Goal: Task Accomplishment & Management: Complete application form

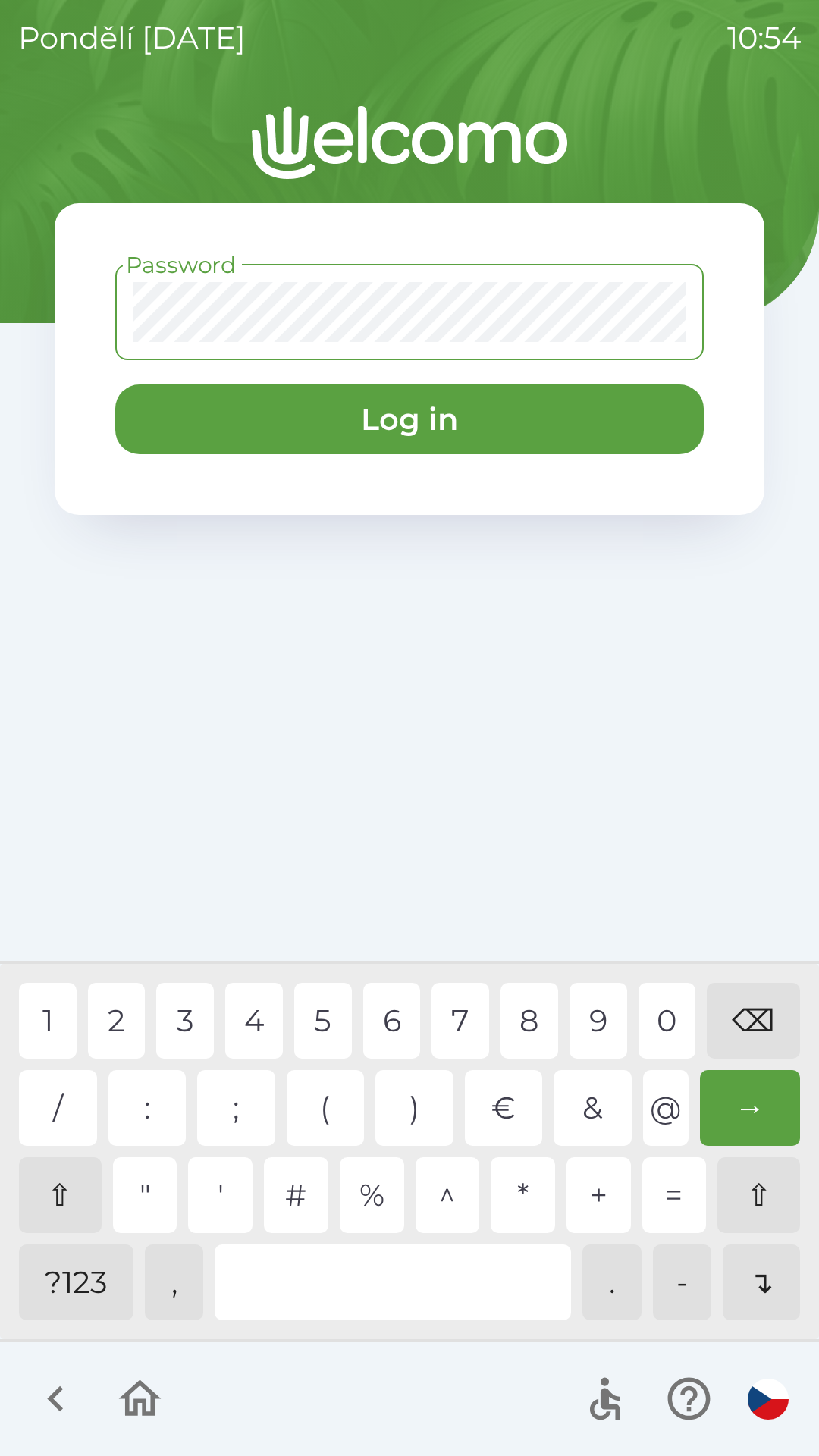
click at [42, 1287] on div "?123" at bounding box center [76, 1282] width 114 height 76
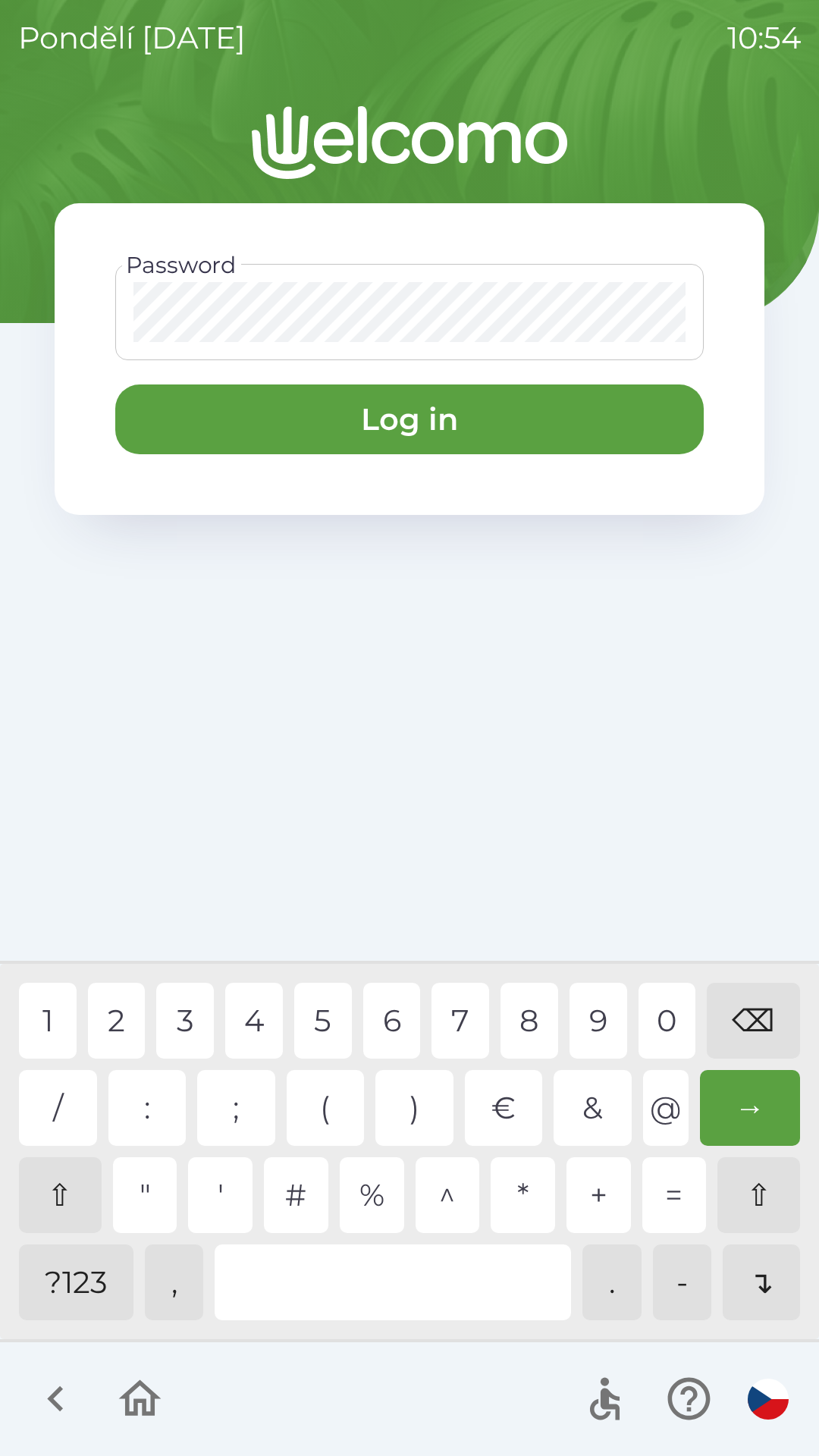
click at [33, 1009] on div "1" at bounding box center [48, 1020] width 58 height 76
click at [171, 1032] on div "3" at bounding box center [185, 1020] width 58 height 76
click at [259, 1025] on div "4" at bounding box center [254, 1020] width 58 height 76
click at [402, 1022] on div "6" at bounding box center [392, 1020] width 58 height 76
click at [540, 1019] on div "8" at bounding box center [529, 1020] width 58 height 76
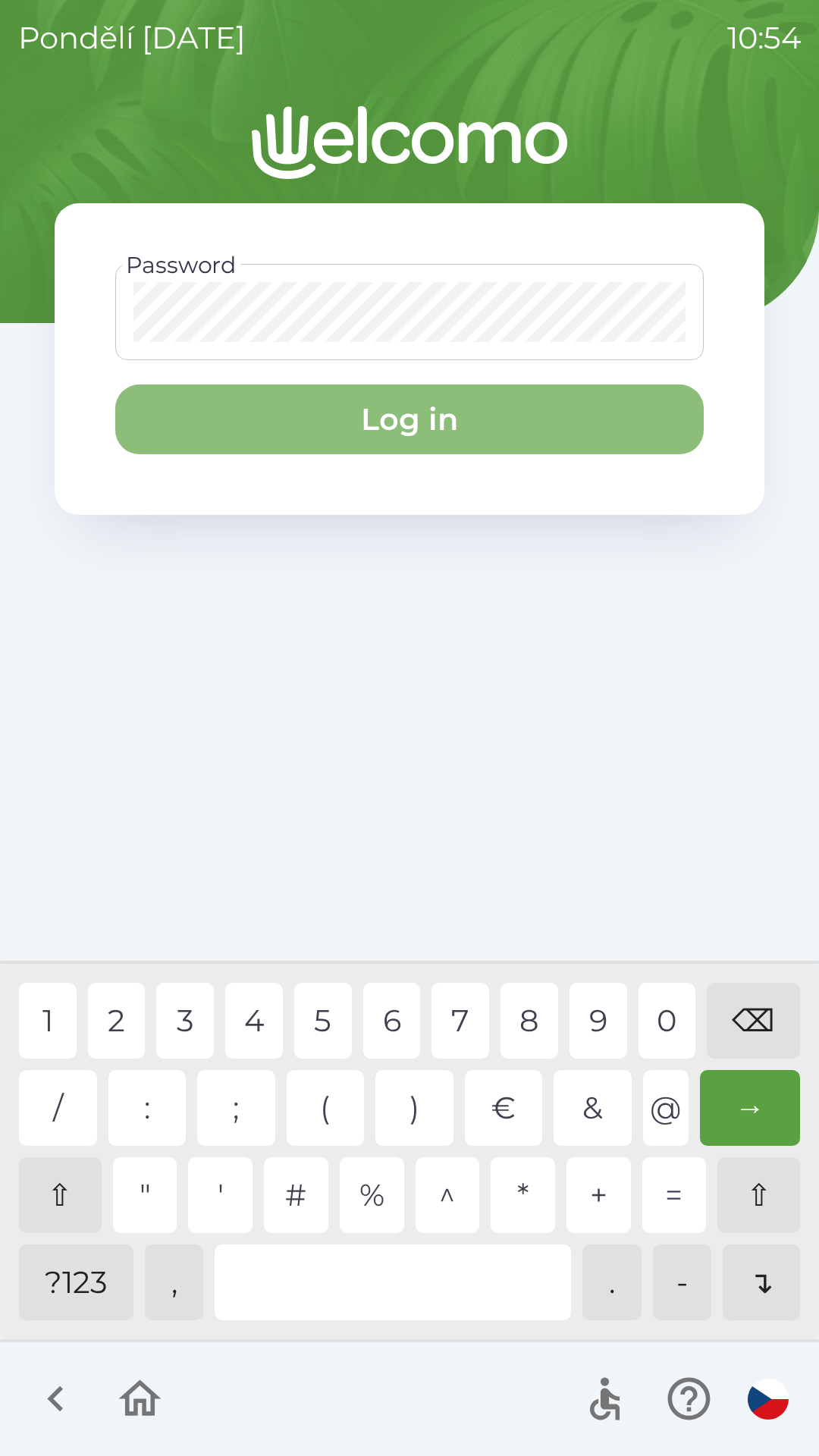
click at [476, 419] on button "Log in" at bounding box center [409, 419] width 588 height 70
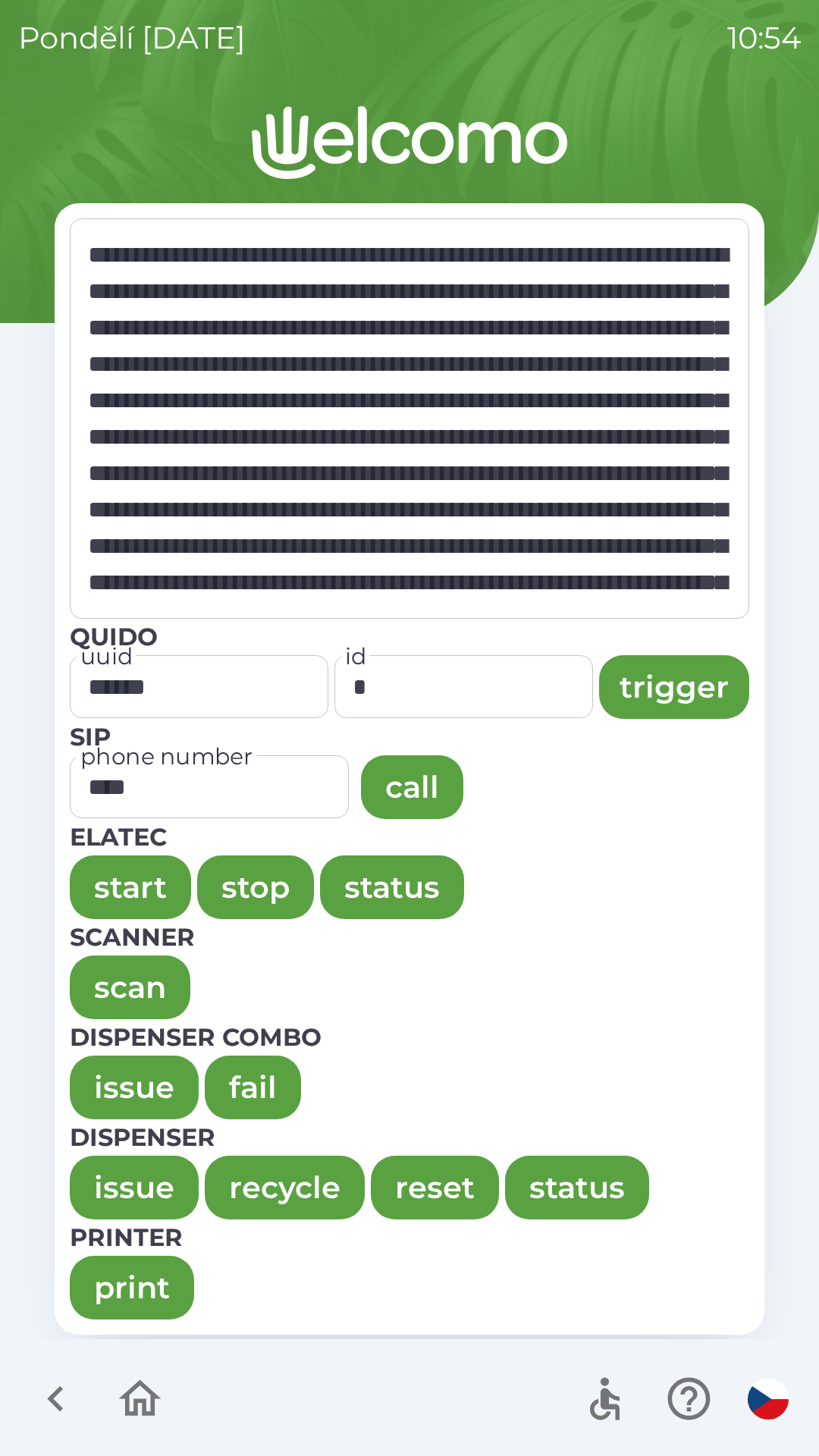
click at [149, 1187] on button "issue" at bounding box center [133, 1187] width 129 height 64
click at [154, 1179] on button "issue" at bounding box center [133, 1187] width 129 height 64
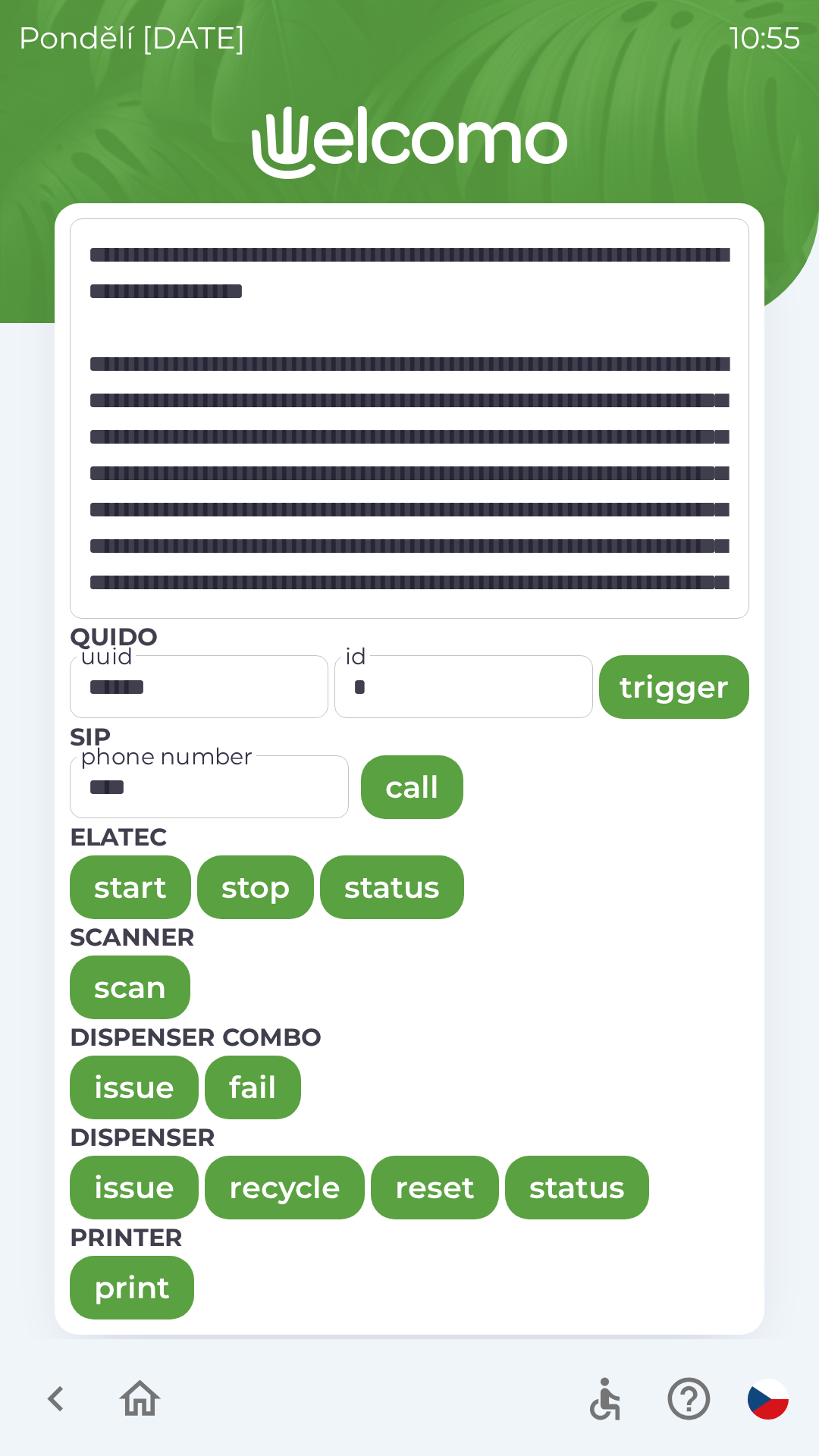
type textarea "**********"
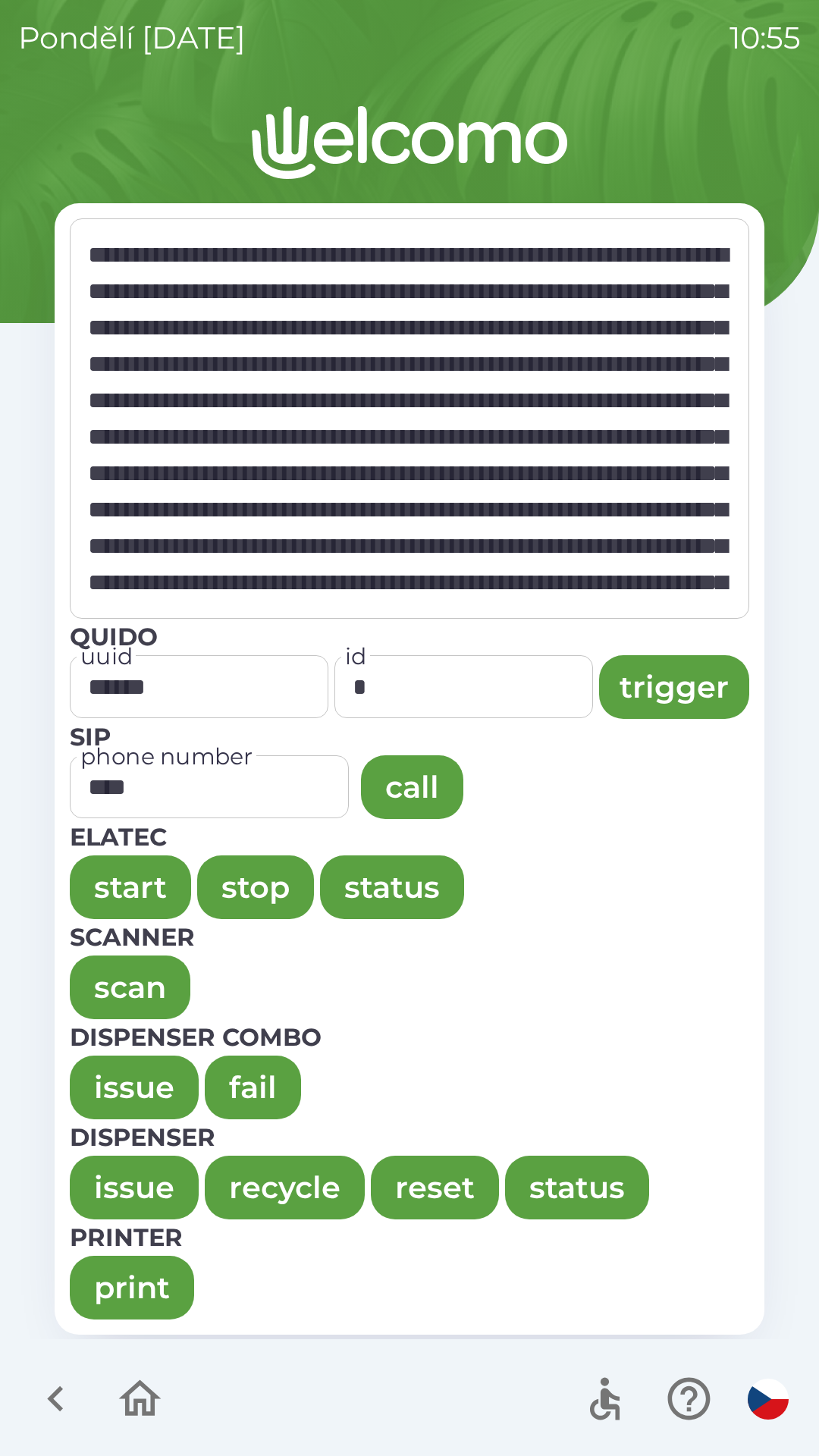
click at [259, 783] on input "****" at bounding box center [209, 787] width 264 height 48
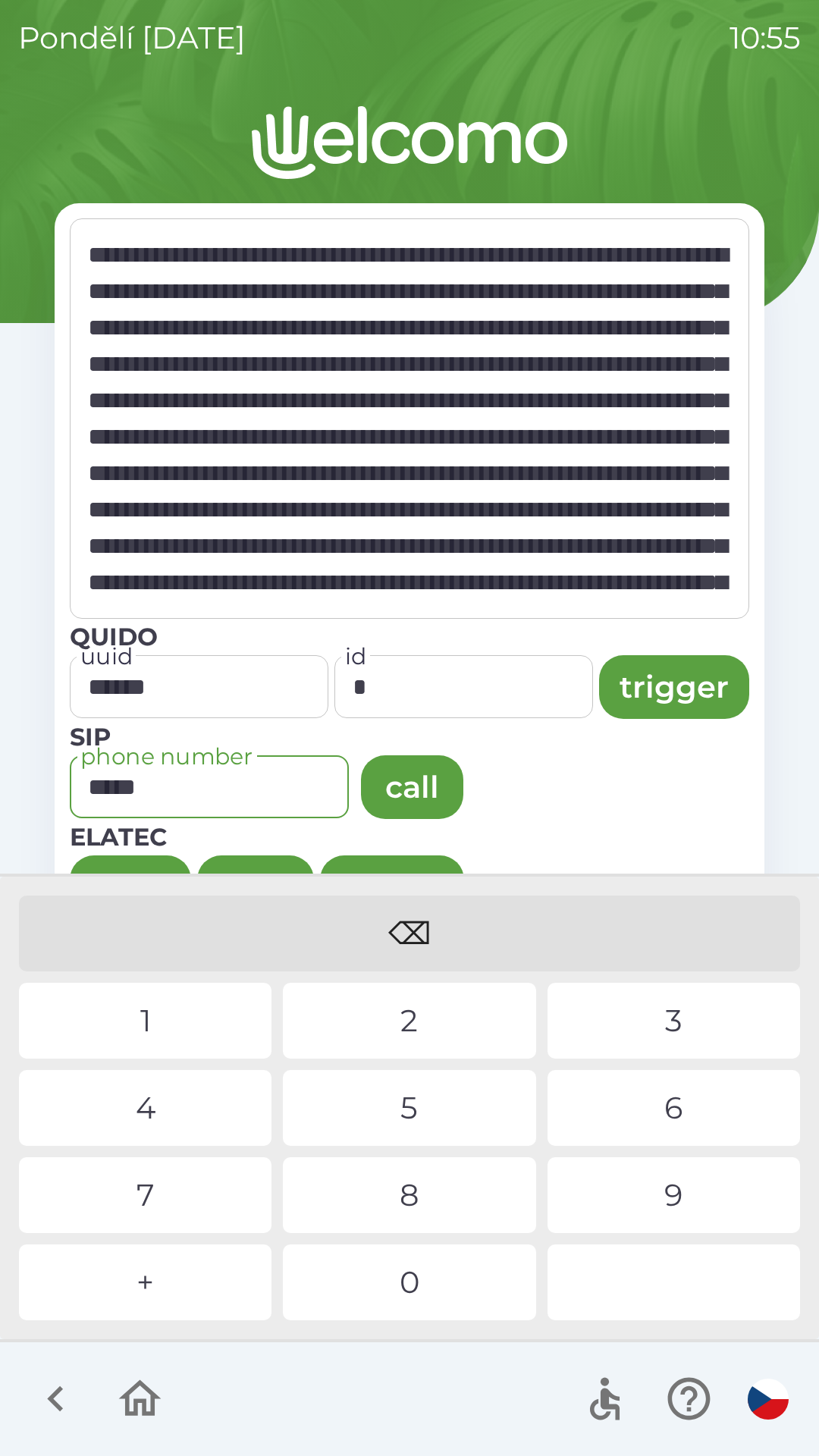
click at [169, 1204] on div "7" at bounding box center [145, 1195] width 252 height 76
click at [169, 1195] on div "7" at bounding box center [145, 1195] width 252 height 76
click at [179, 1109] on div "4" at bounding box center [145, 1108] width 252 height 76
click at [425, 1191] on div "8" at bounding box center [409, 1195] width 252 height 76
click at [644, 1186] on div "9" at bounding box center [674, 1195] width 252 height 76
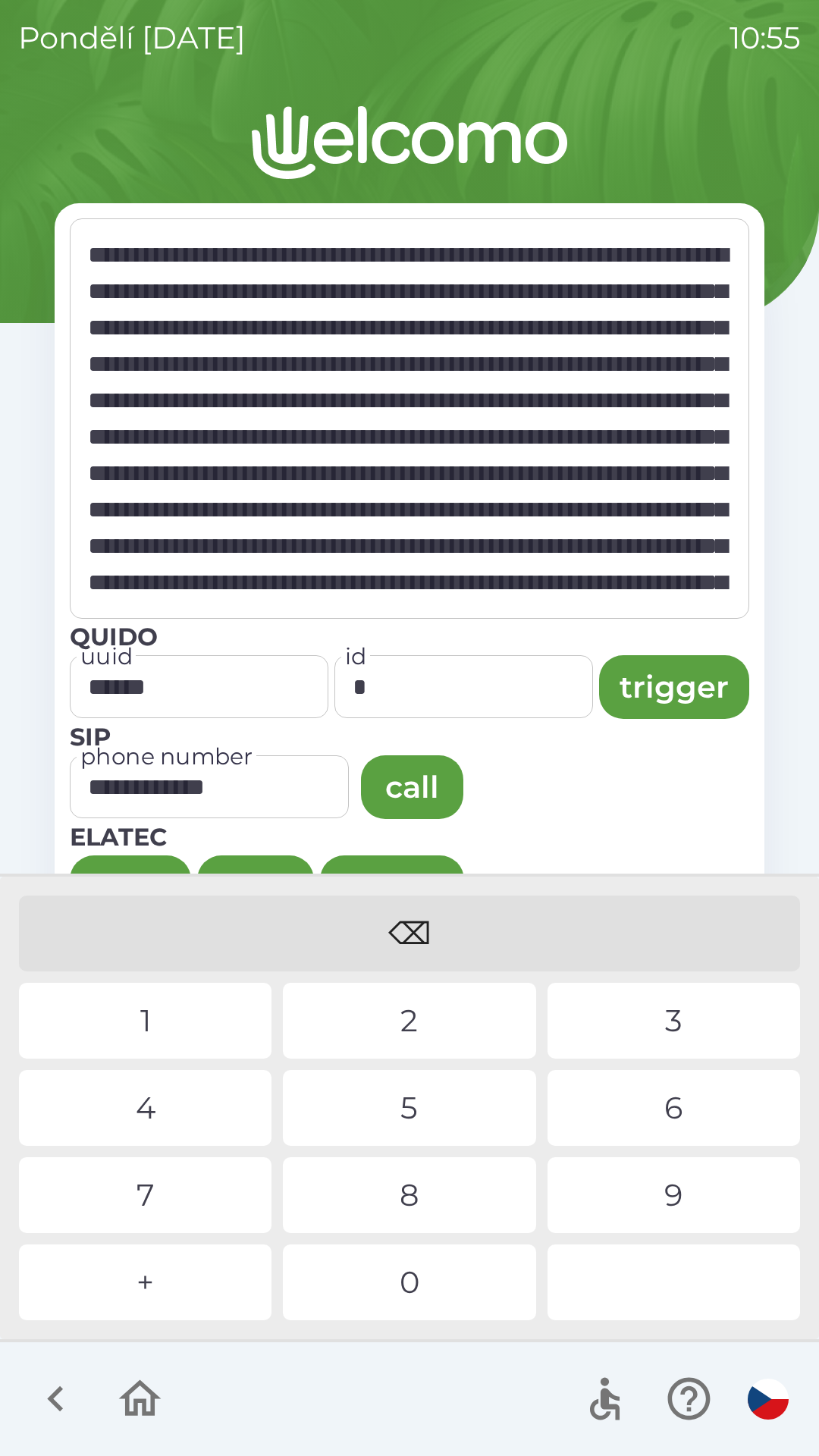
type input "**********"
click at [426, 1287] on div "0" at bounding box center [409, 1282] width 252 height 76
click at [460, 784] on button "call" at bounding box center [412, 787] width 102 height 64
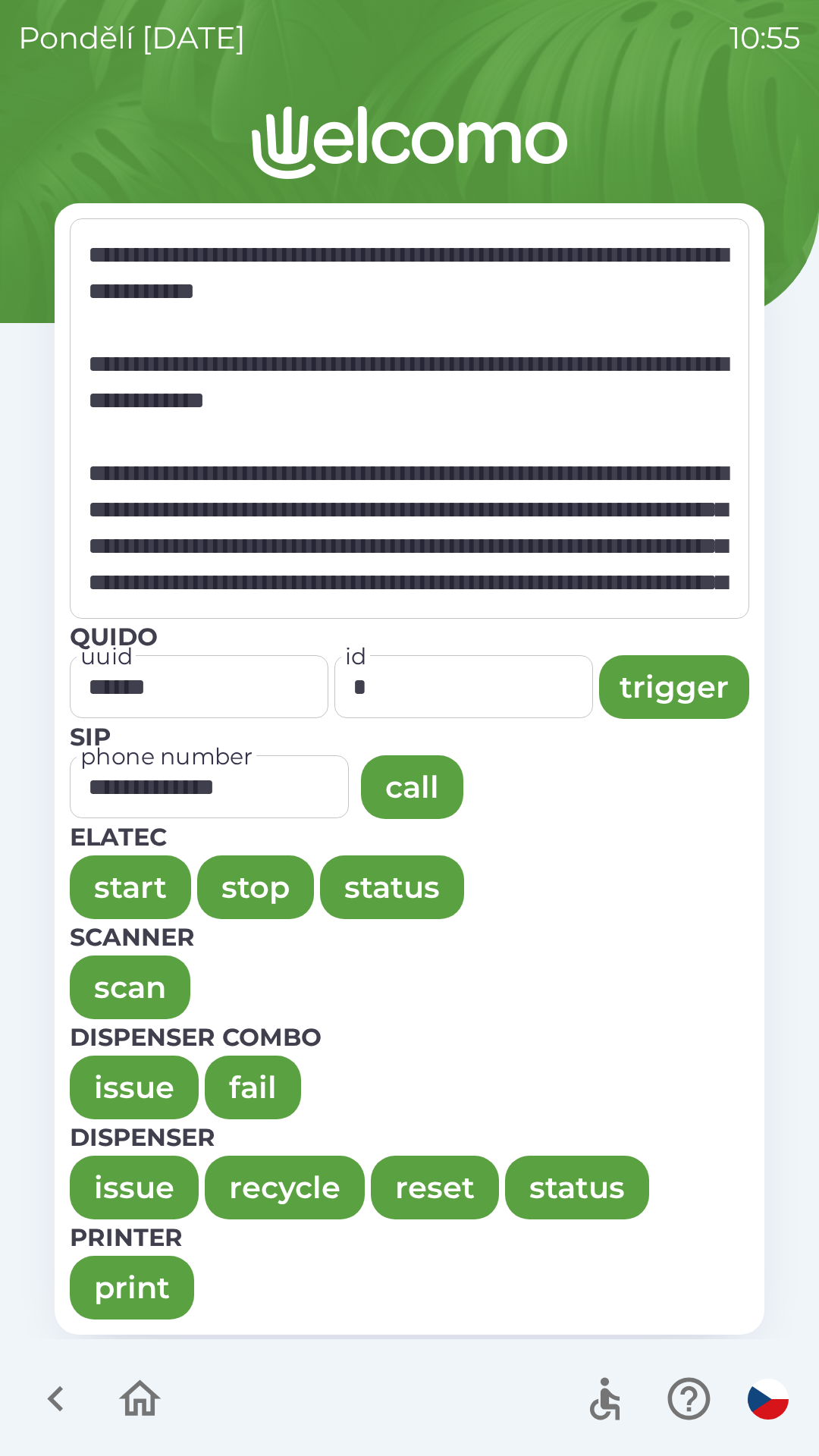
type textarea "**********"
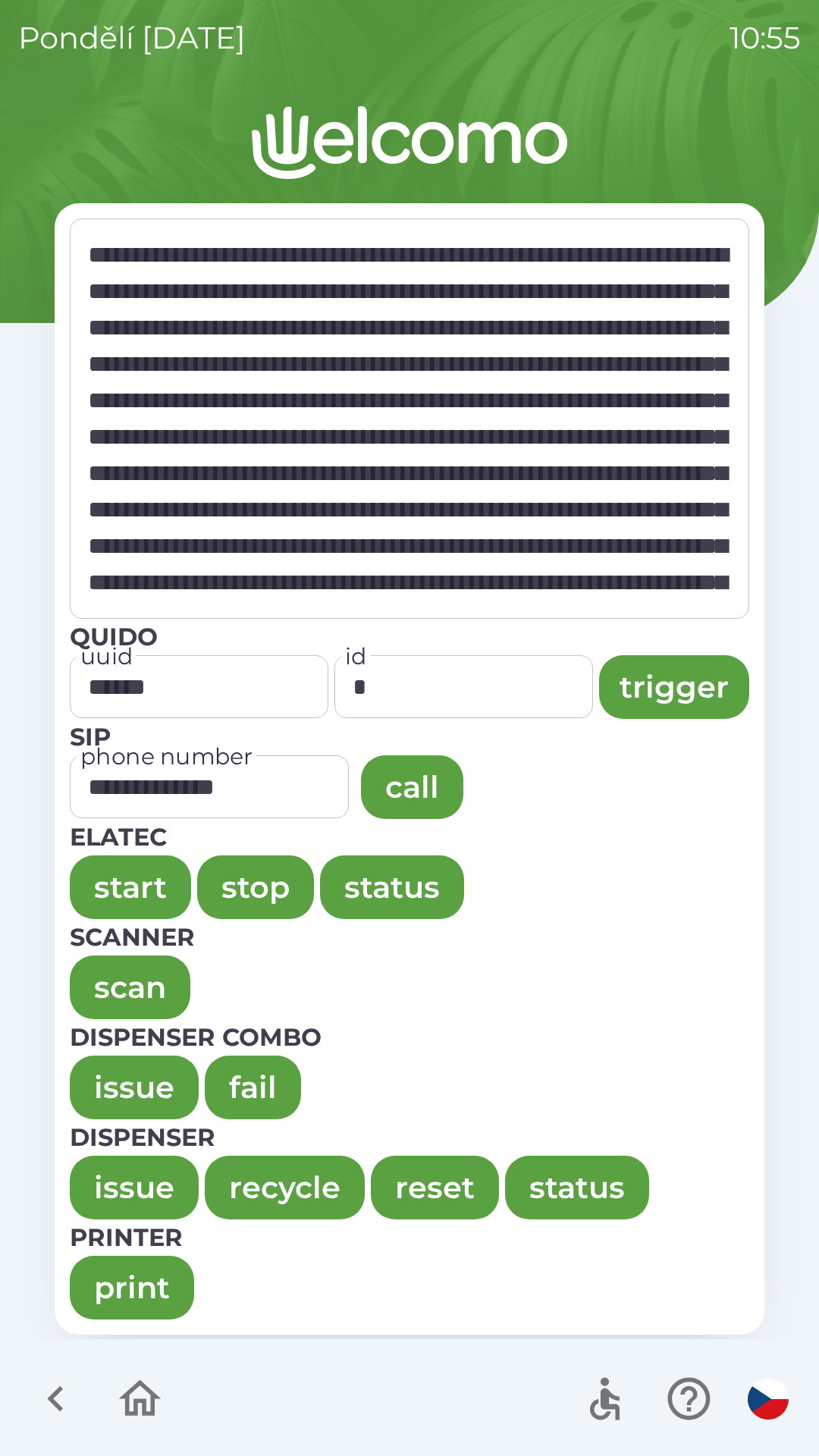
click at [125, 1410] on icon "button" at bounding box center [140, 1398] width 51 height 51
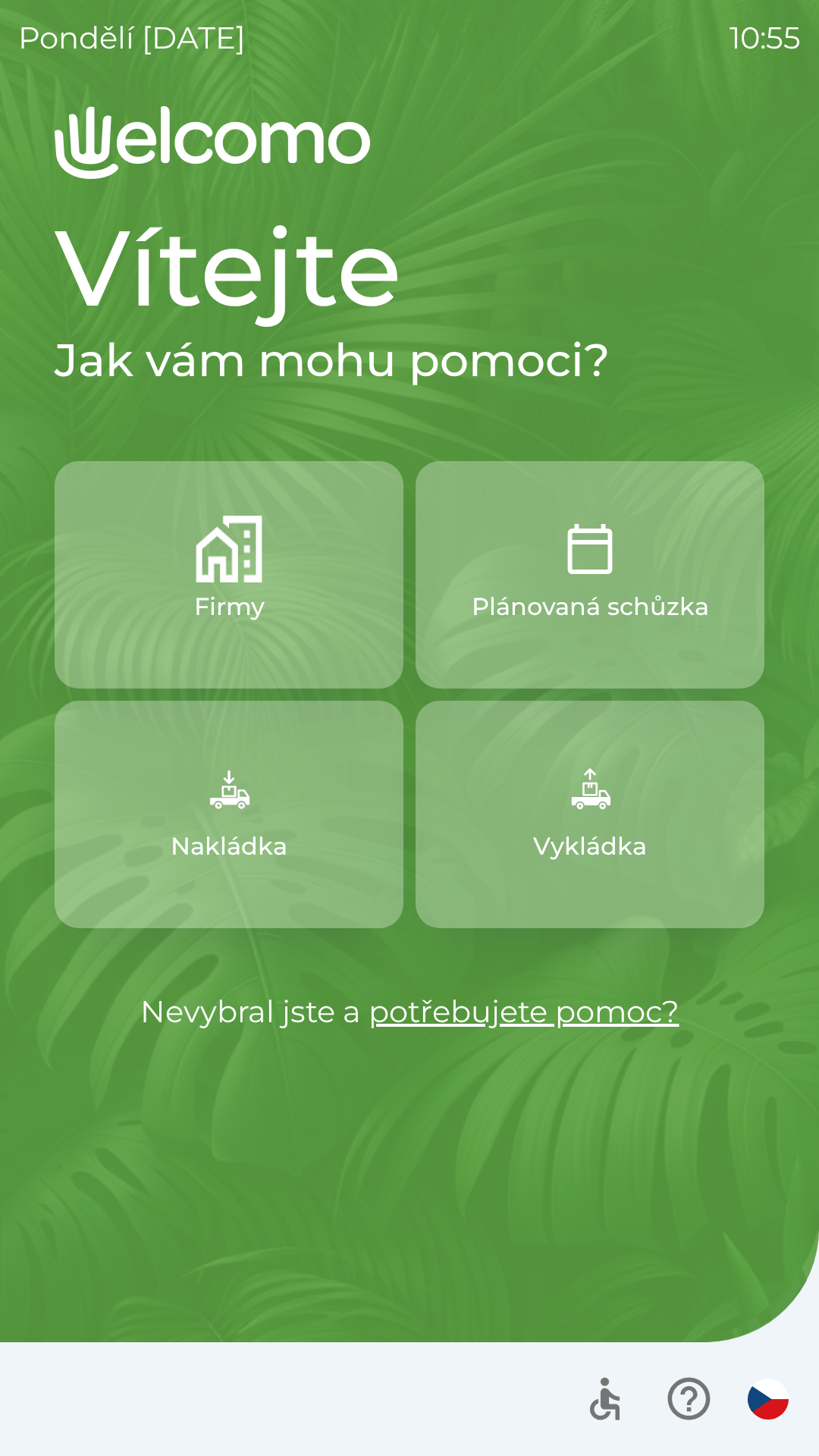
click at [144, 1402] on div at bounding box center [409, 1399] width 819 height 113
click at [0, 425] on div "pondělí [DATE] 10:57 Vítejte Jak vám mohu pomoci? Firmy Plánovaná schůzka Naklá…" at bounding box center [409, 728] width 819 height 1456
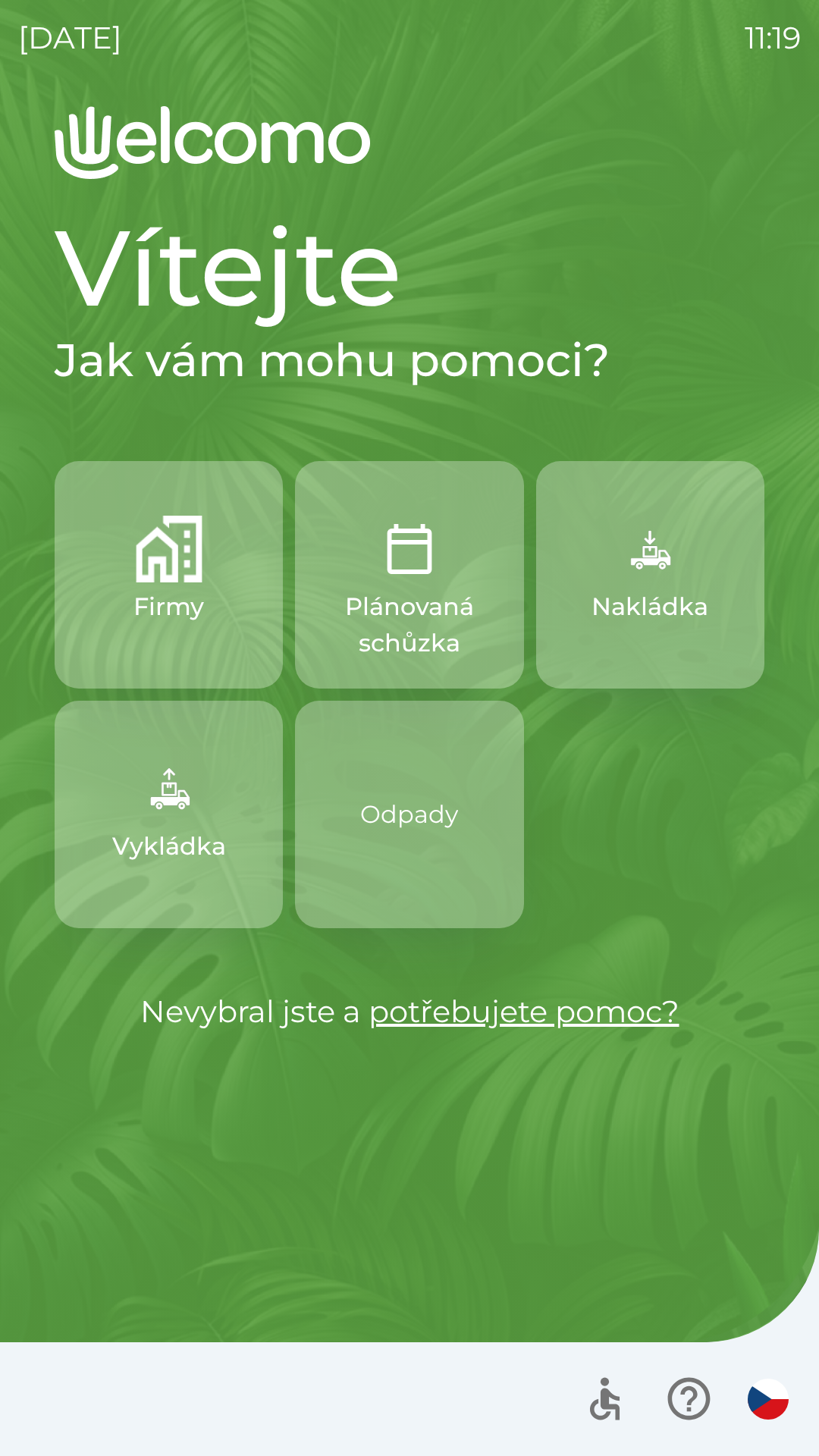
click at [446, 845] on p "Odpady" at bounding box center [409, 814] width 97 height 85
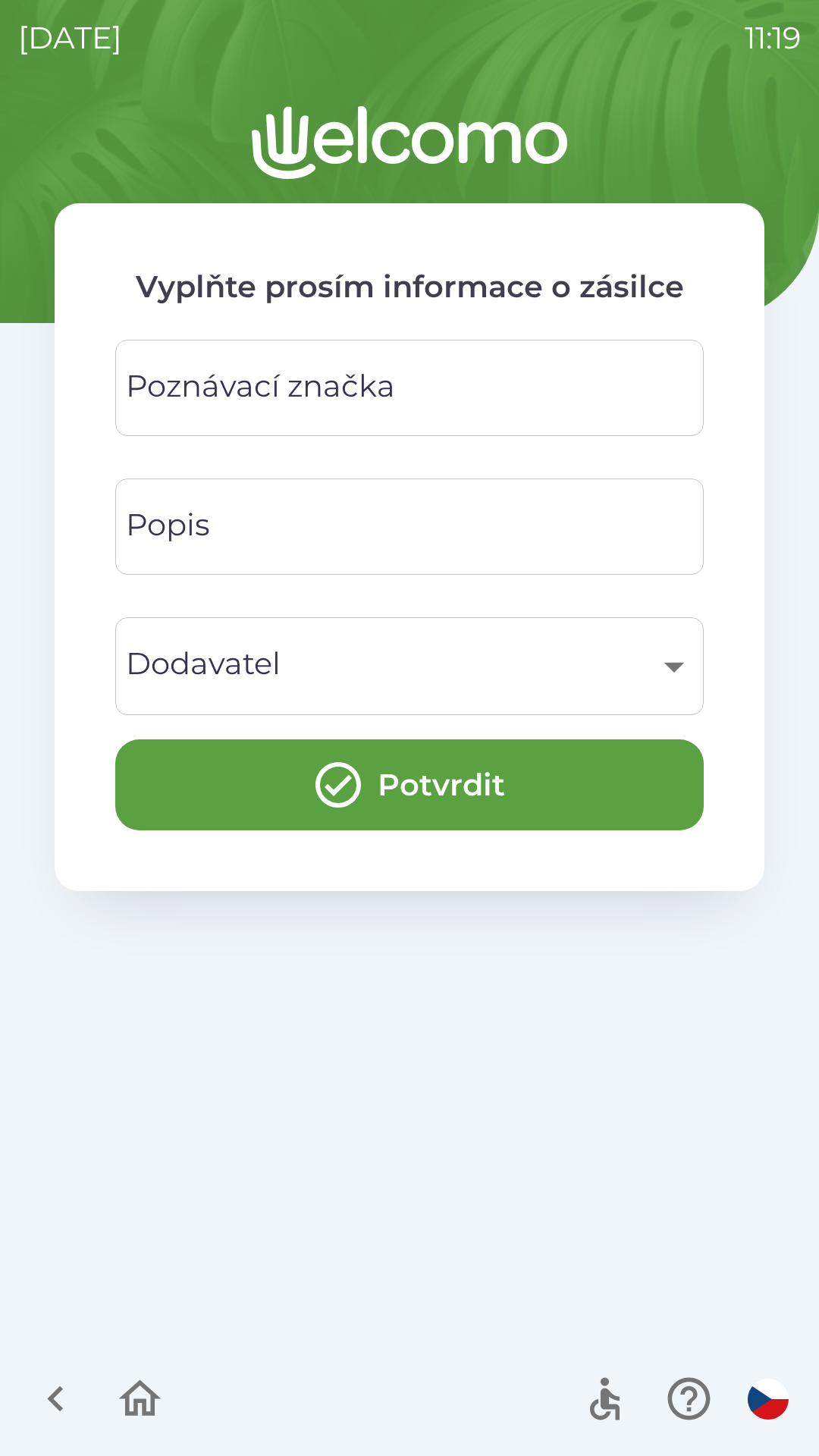
click at [443, 369] on input "Poznávací značka" at bounding box center [409, 388] width 552 height 60
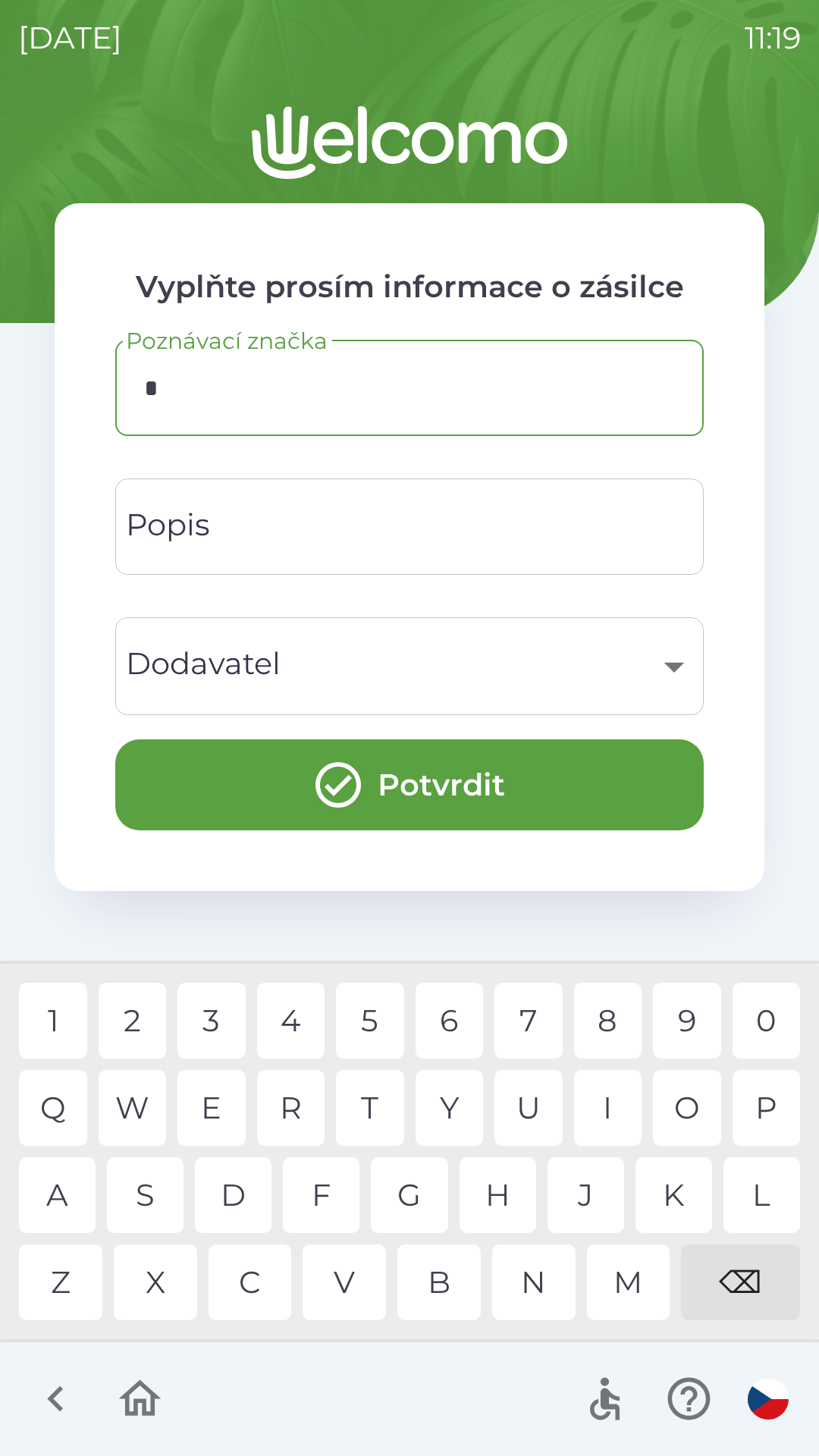
click at [72, 996] on div "1" at bounding box center [53, 1020] width 68 height 76
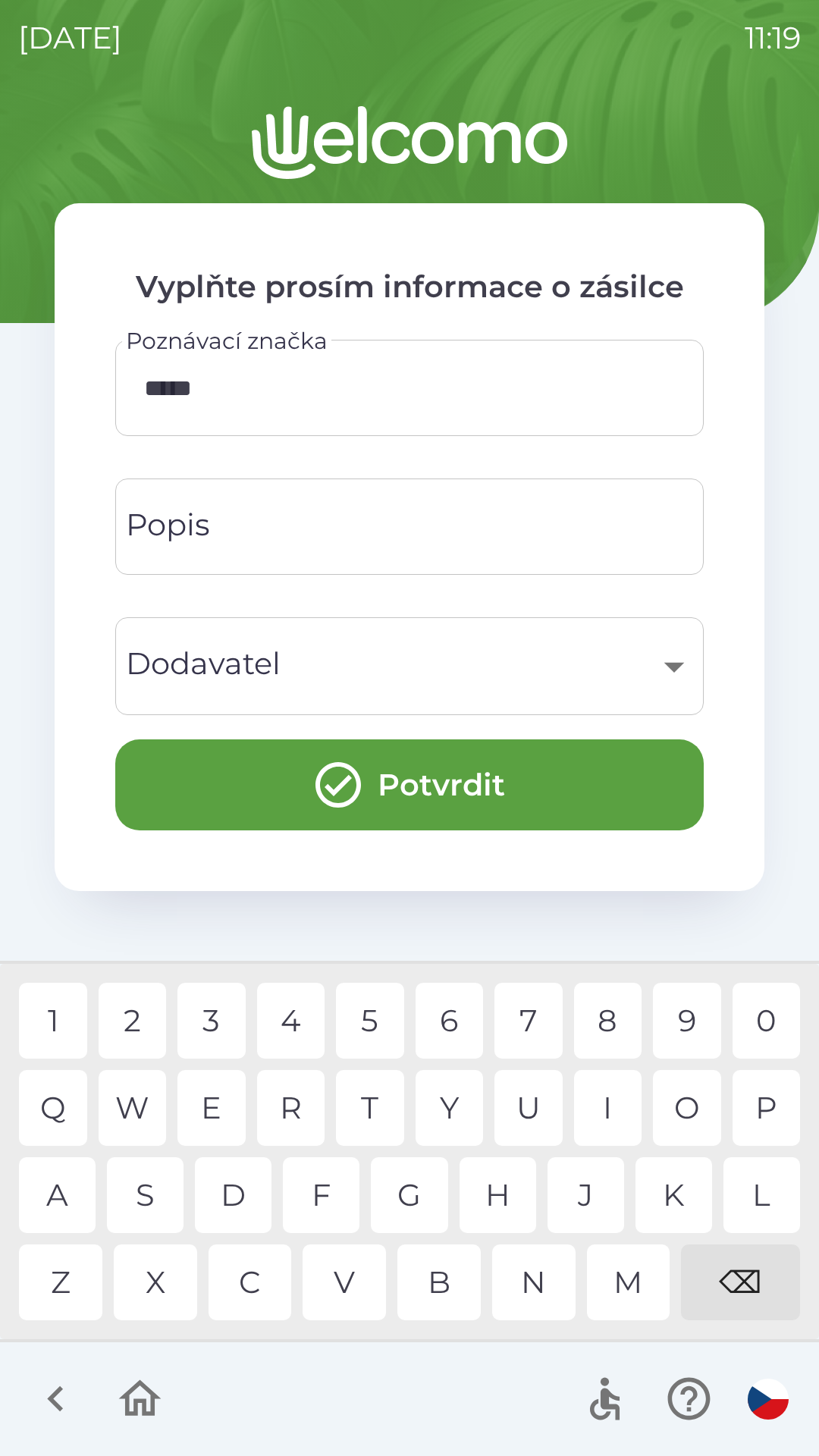
click at [383, 1019] on div "5" at bounding box center [369, 1020] width 68 height 76
click at [471, 1023] on div "6" at bounding box center [449, 1020] width 68 height 76
click at [542, 1020] on div "7" at bounding box center [528, 1020] width 68 height 76
type input "*********"
click at [384, 529] on input "Popis" at bounding box center [409, 527] width 552 height 60
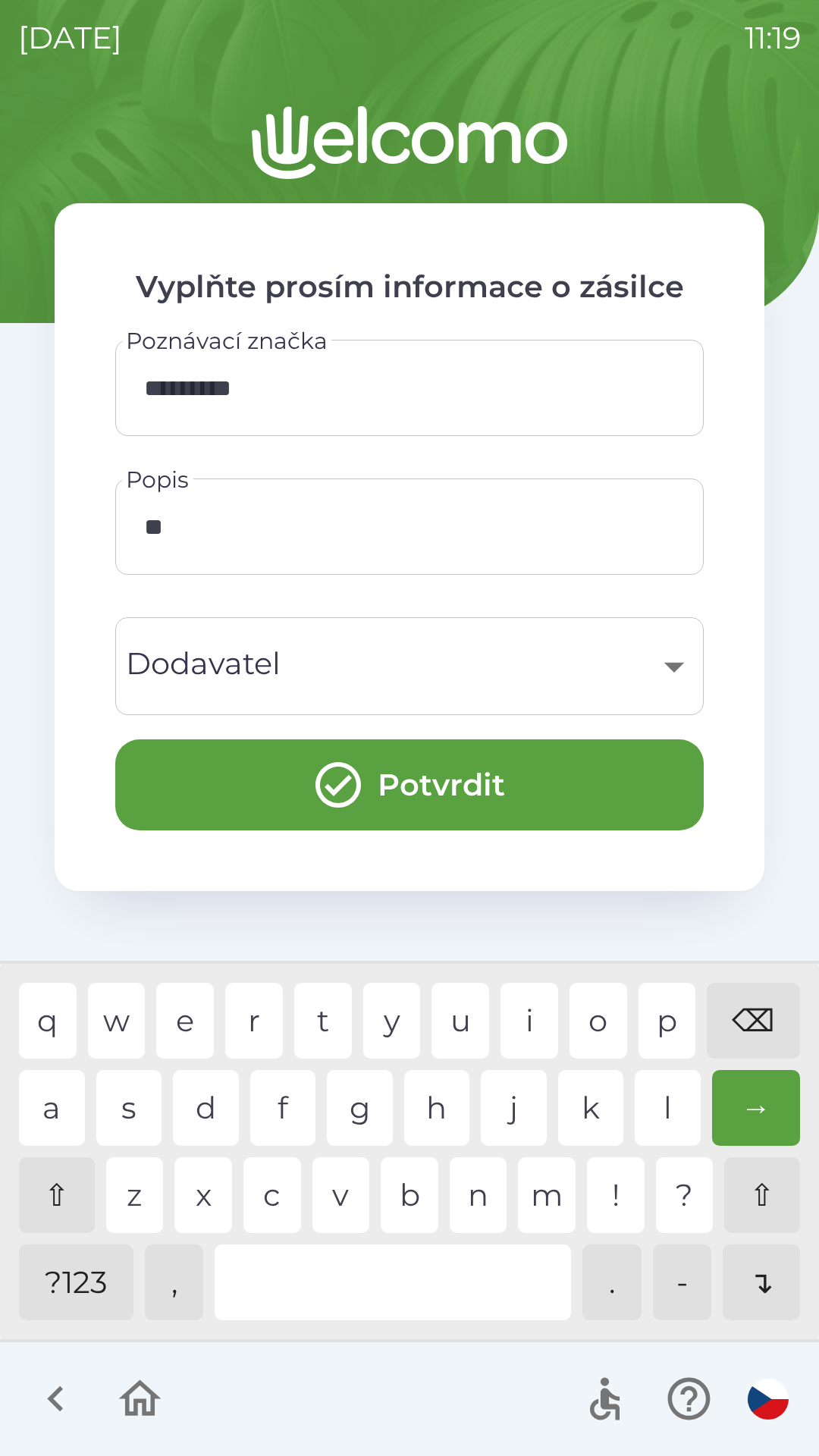
type input "***"
click at [256, 1032] on div "r" at bounding box center [254, 1020] width 58 height 76
click at [384, 660] on div "​" at bounding box center [409, 666] width 552 height 62
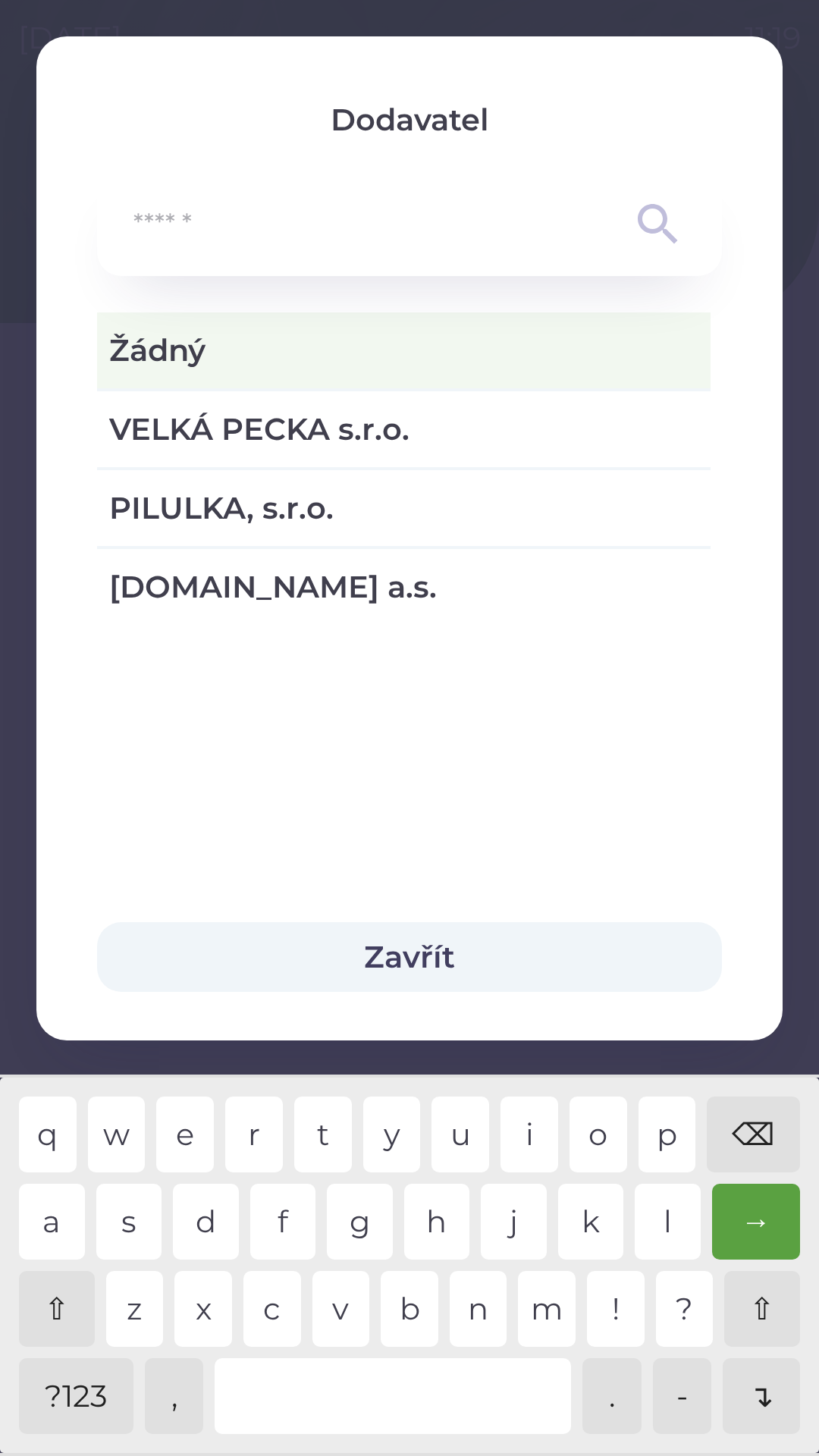
click at [346, 438] on span "VELKÁ PECKA s.r.o." at bounding box center [404, 429] width 589 height 46
type input "***"
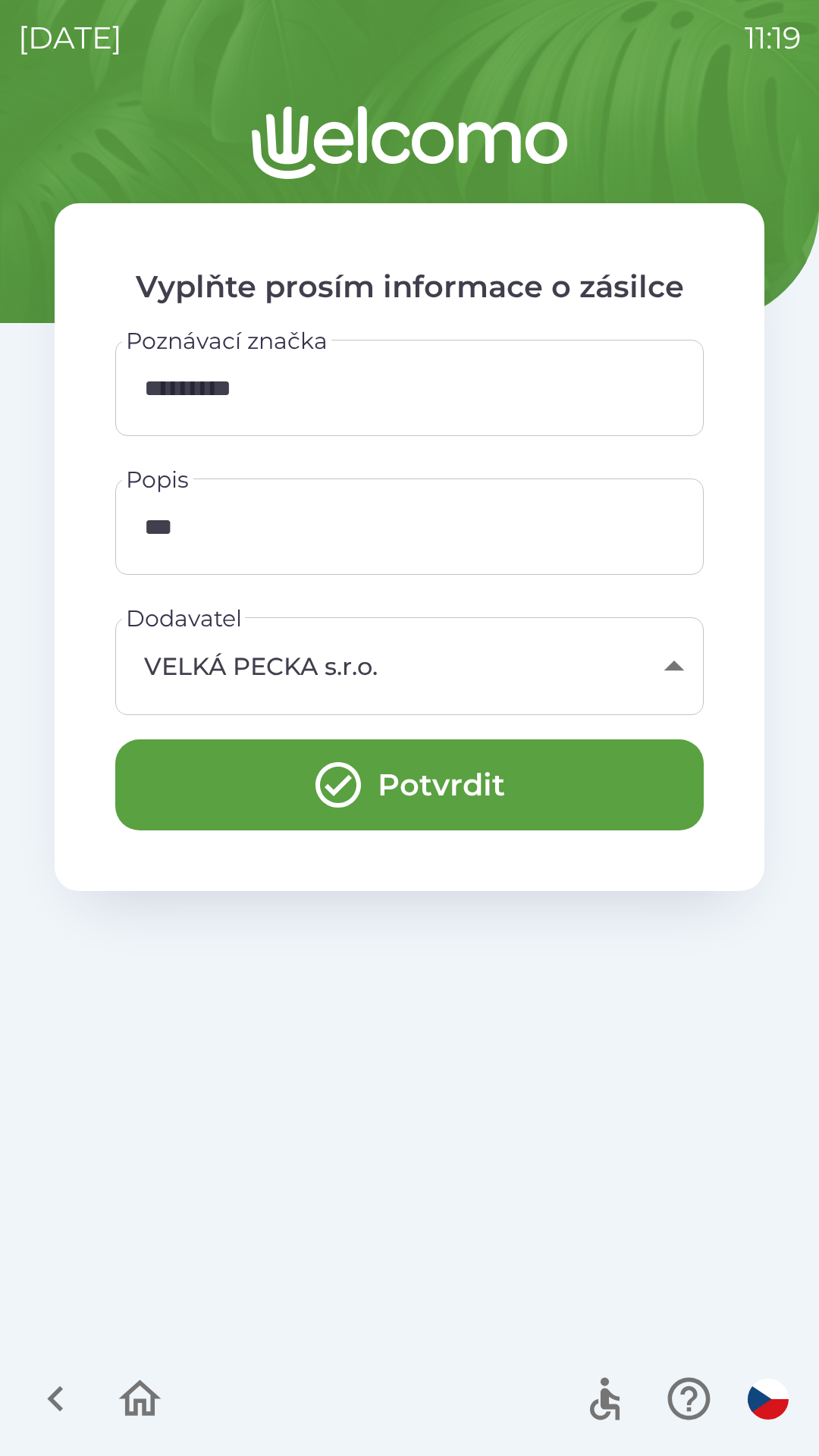
click at [487, 770] on button "Potvrdit" at bounding box center [409, 785] width 588 height 91
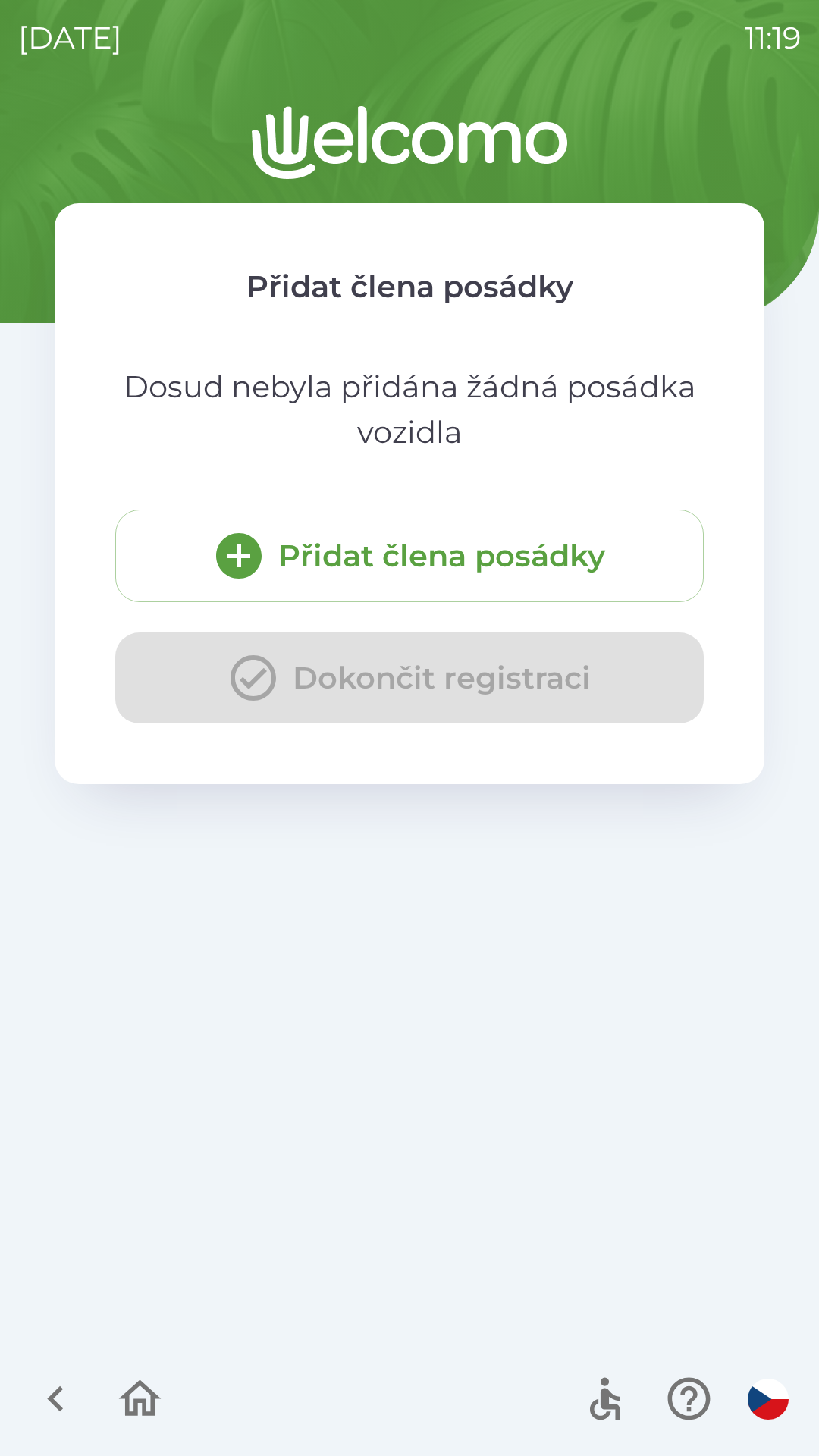
click at [463, 539] on button "Přidat člena posádky" at bounding box center [409, 556] width 588 height 93
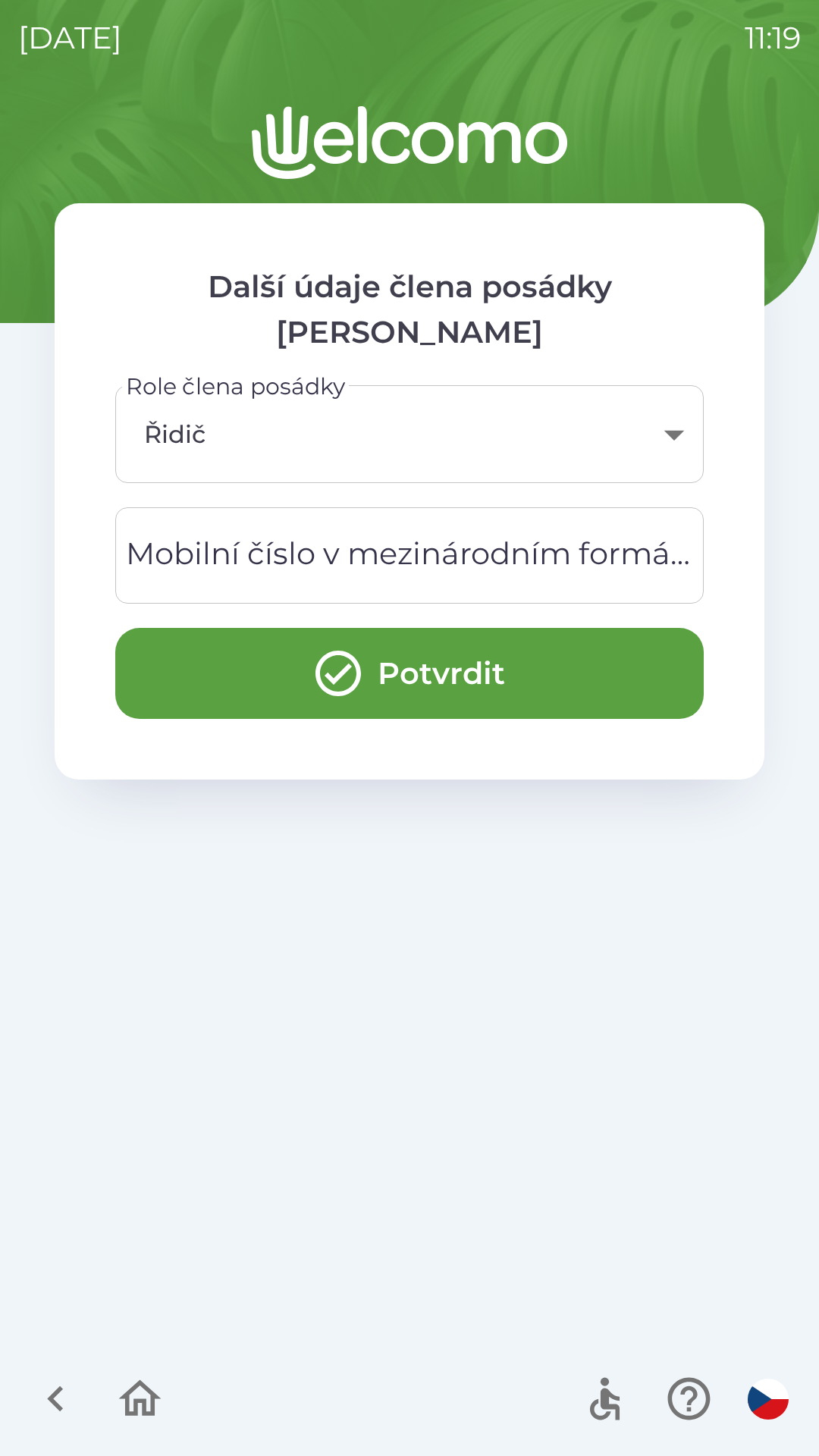
click at [494, 680] on button "Potvrdit" at bounding box center [409, 674] width 588 height 91
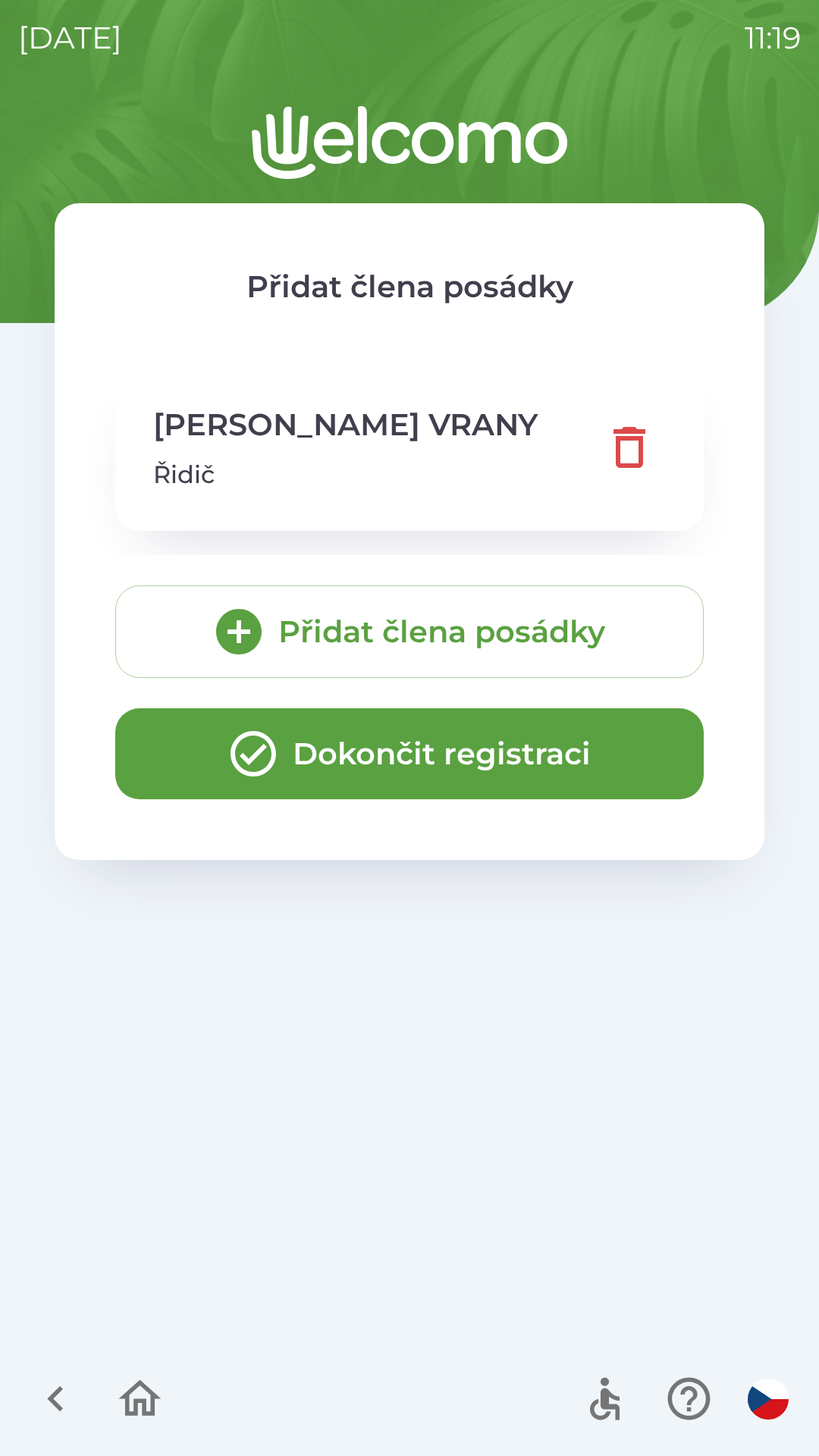
click at [507, 738] on button "Dokončit registraci" at bounding box center [409, 754] width 588 height 91
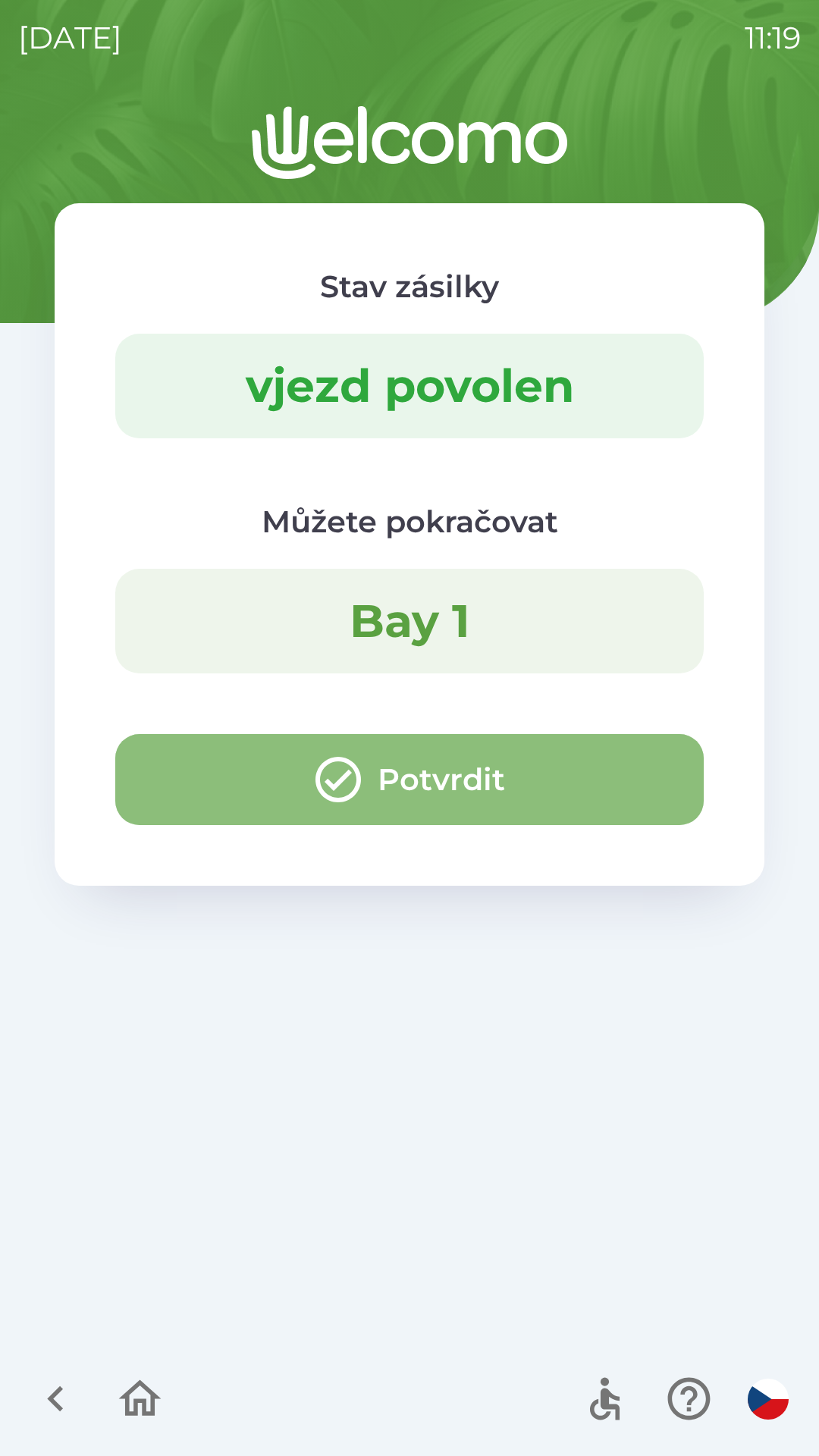
click at [502, 793] on button "Potvrdit" at bounding box center [409, 780] width 588 height 91
